Goal: Transaction & Acquisition: Obtain resource

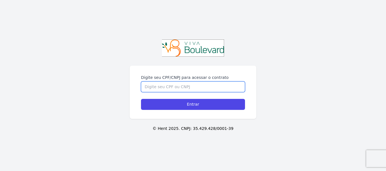
click at [173, 91] on input "Digite seu CPF/CNPJ para acessar o contrato" at bounding box center [193, 87] width 104 height 11
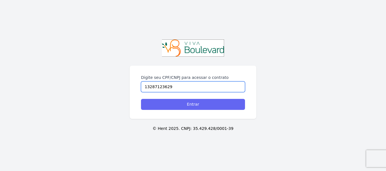
type input "13287123629"
click at [177, 104] on input "Entrar" at bounding box center [193, 104] width 104 height 11
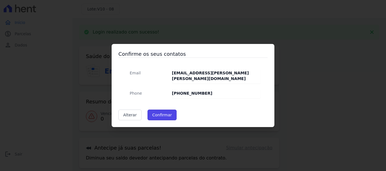
click at [168, 110] on button "Confirmar" at bounding box center [161, 115] width 29 height 11
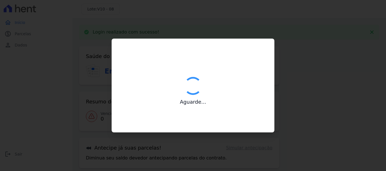
type input "Contatos confirmados com sucesso."
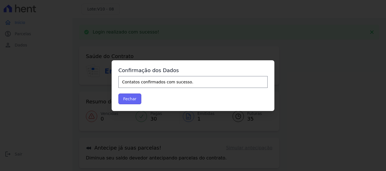
click at [137, 95] on button "Fechar" at bounding box center [129, 99] width 23 height 11
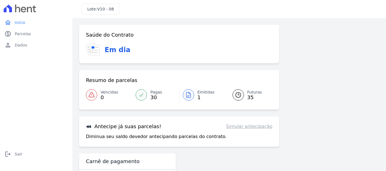
click at [194, 95] on link "Emitidas 1" at bounding box center [202, 95] width 46 height 16
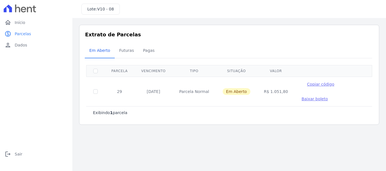
click at [308, 97] on span "Baixar boleto" at bounding box center [314, 99] width 26 height 5
